Goal: Navigation & Orientation: Find specific page/section

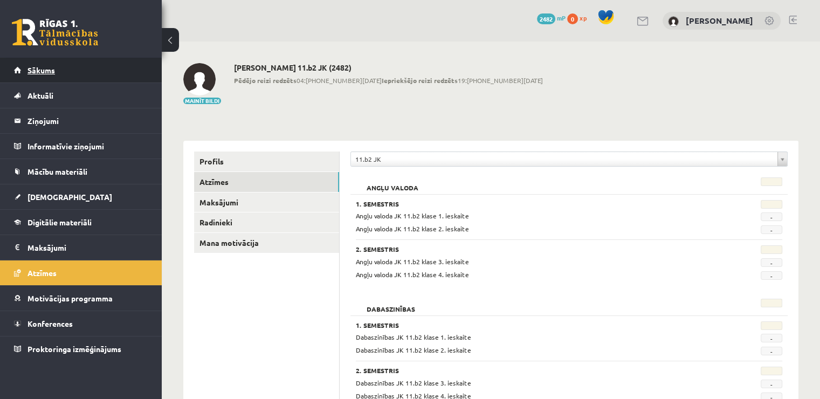
click at [87, 61] on link "Sākums" at bounding box center [81, 70] width 134 height 25
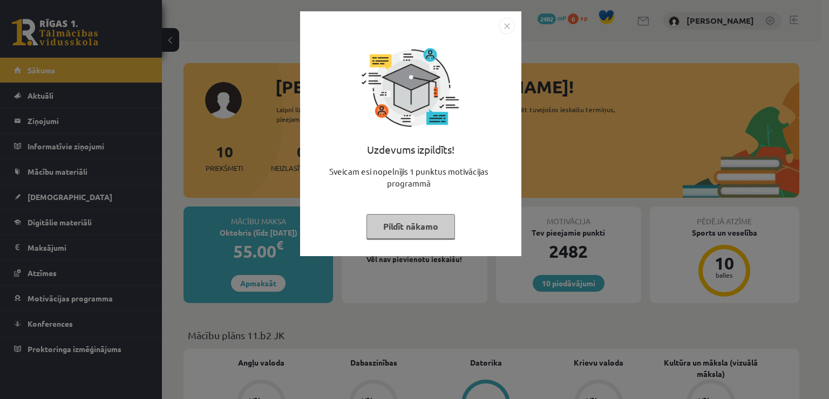
click at [509, 30] on img "Close" at bounding box center [506, 26] width 16 height 16
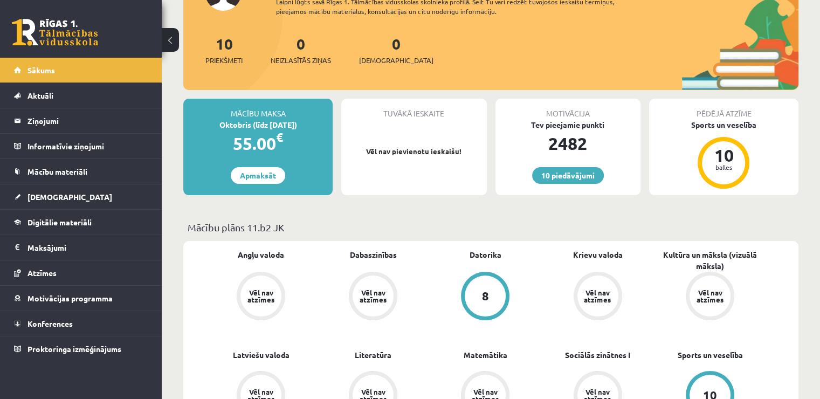
scroll to position [270, 0]
